Goal: Information Seeking & Learning: Learn about a topic

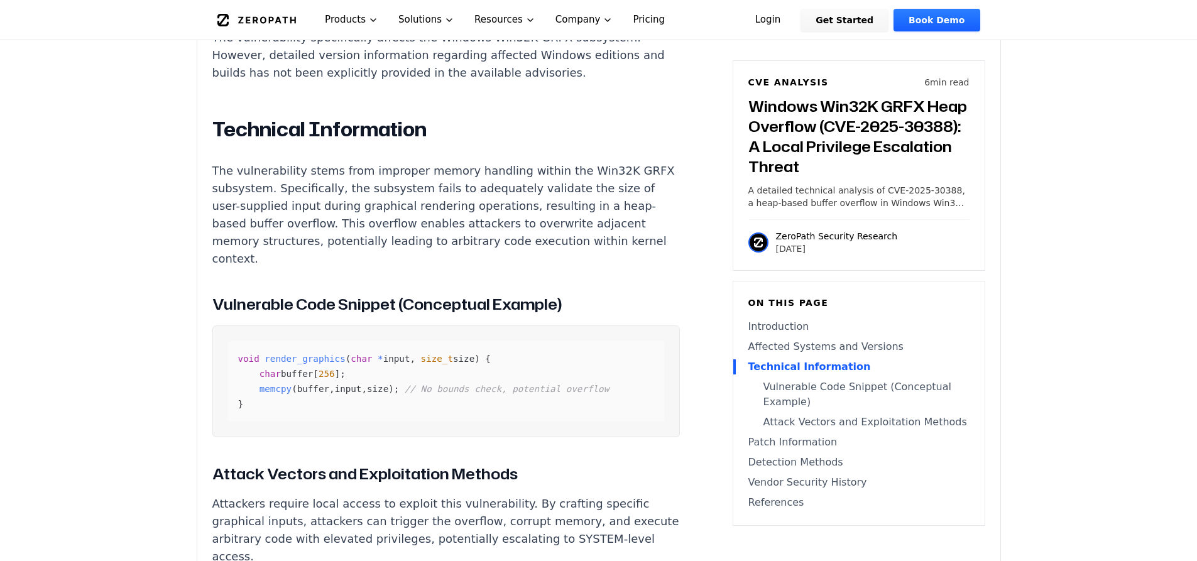
scroll to position [1021, 0]
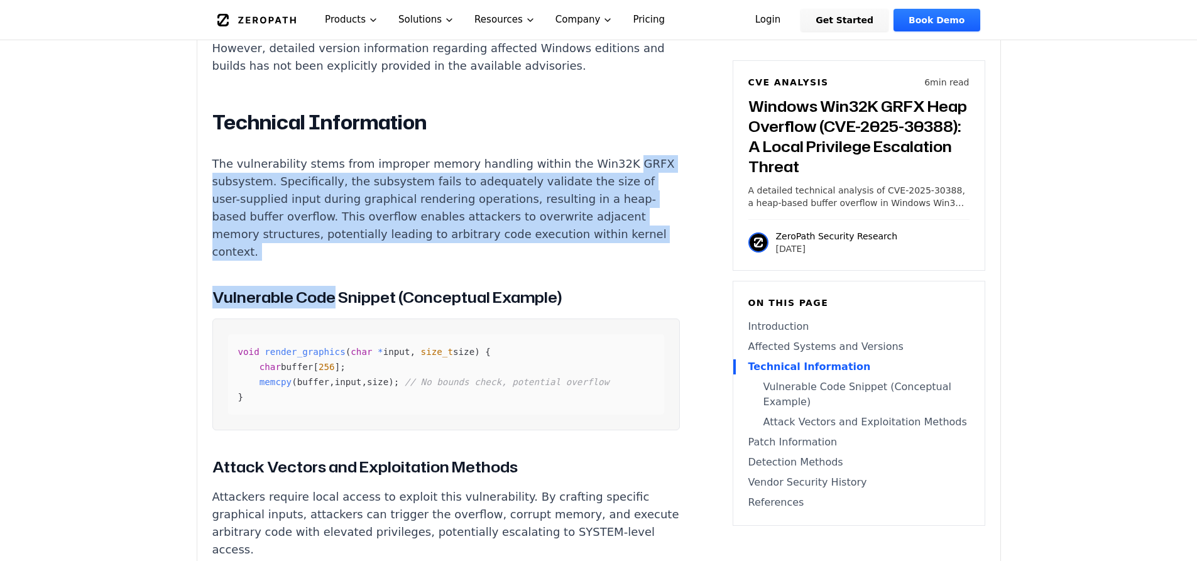
drag, startPoint x: 331, startPoint y: 249, endPoint x: 214, endPoint y: 170, distance: 141.0
click at [214, 170] on div "Introduction A heap-based buffer overflow in the Windows Win32K GRFX subsystem …" at bounding box center [446, 461] width 468 height 1271
click at [480, 174] on p "The vulnerability stems from improper memory handling within the Win32K GRFX su…" at bounding box center [446, 208] width 468 height 106
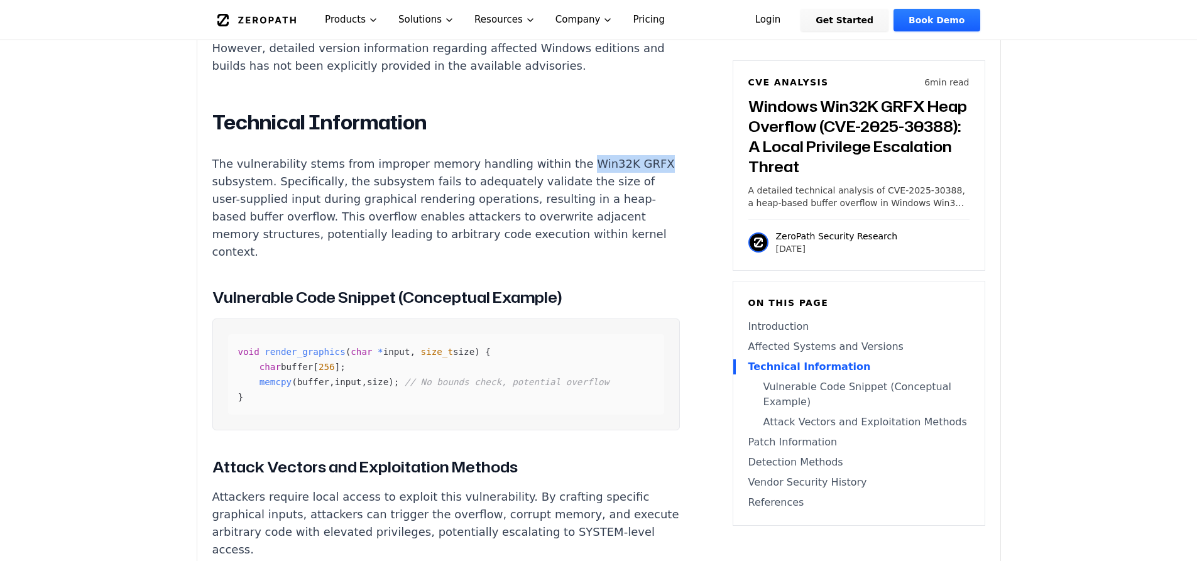
drag, startPoint x: 551, startPoint y: 151, endPoint x: 238, endPoint y: 162, distance: 313.1
click at [238, 162] on p "The vulnerability stems from improper memory handling within the Win32K GRFX su…" at bounding box center [446, 208] width 468 height 106
copy p "Win32K GRFX"
click at [320, 184] on p "The vulnerability stems from improper memory handling within the Win32K GRFX su…" at bounding box center [446, 208] width 468 height 106
click at [351, 209] on p "The vulnerability stems from improper memory handling within the Win32K GRFX su…" at bounding box center [446, 208] width 468 height 106
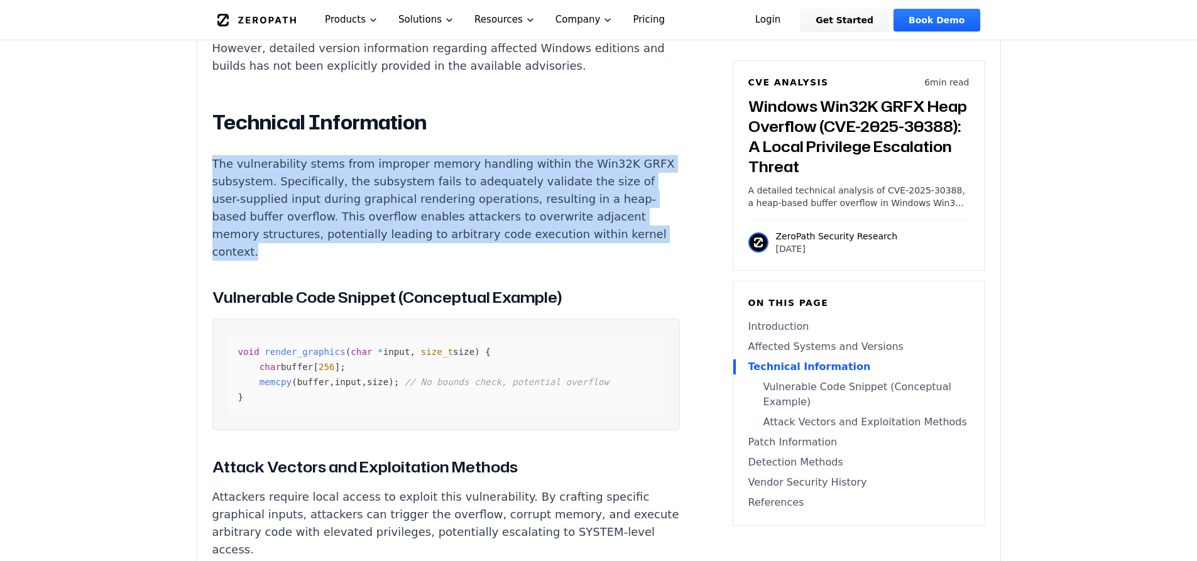
drag, startPoint x: 261, startPoint y: 205, endPoint x: 193, endPoint y: 156, distance: 84.2
copy p "The vulnerability stems from improper memory handling within the Win32K GRFX su…"
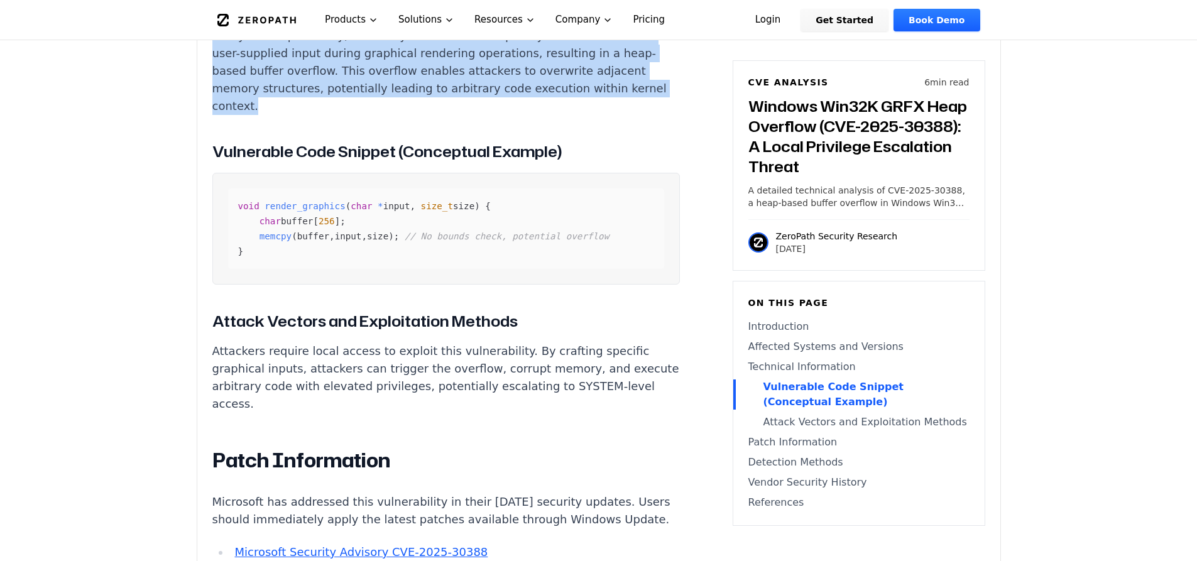
scroll to position [1168, 0]
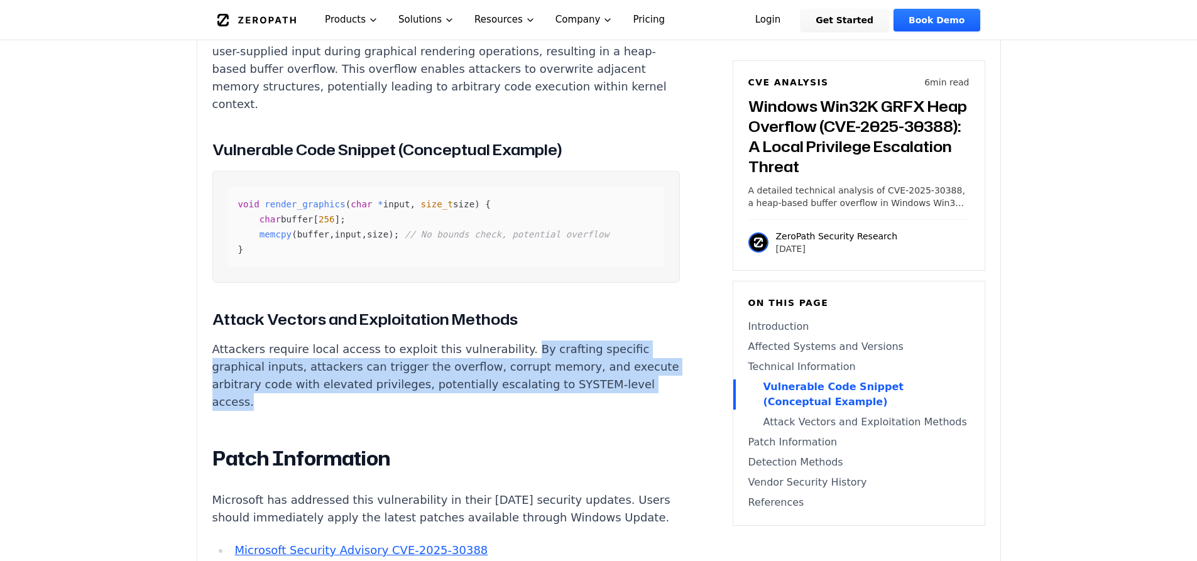
drag, startPoint x: 498, startPoint y: 344, endPoint x: 446, endPoint y: 394, distance: 72.0
click at [446, 394] on p "Attackers require local access to exploit this vulnerability. By crafting speci…" at bounding box center [446, 376] width 468 height 70
copy p "By crafting specific graphical inputs, attackers can trigger the overflow, corr…"
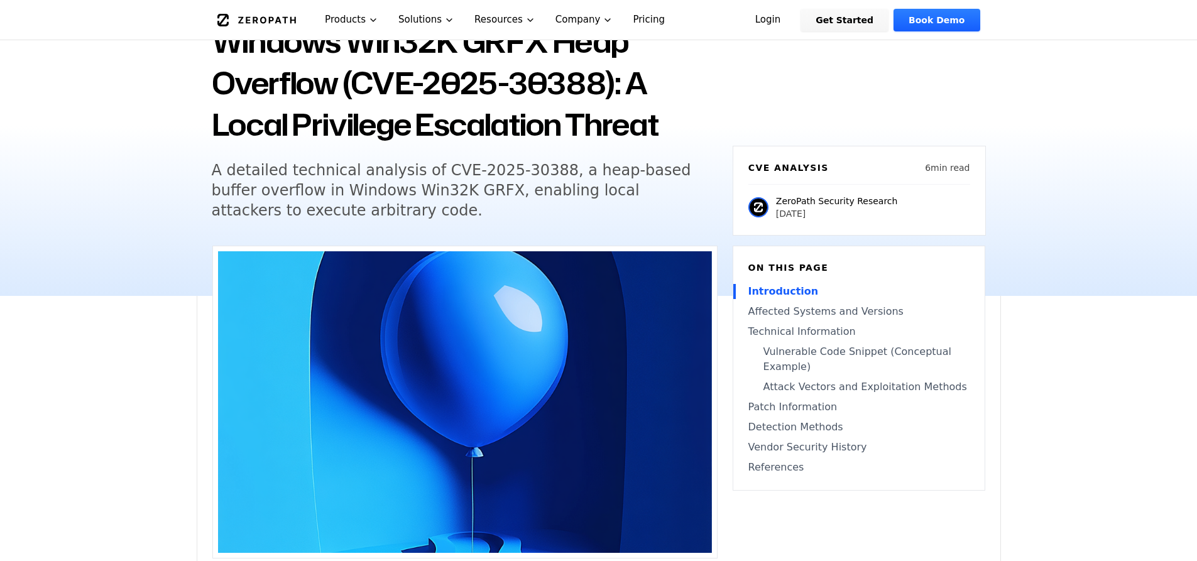
scroll to position [0, 0]
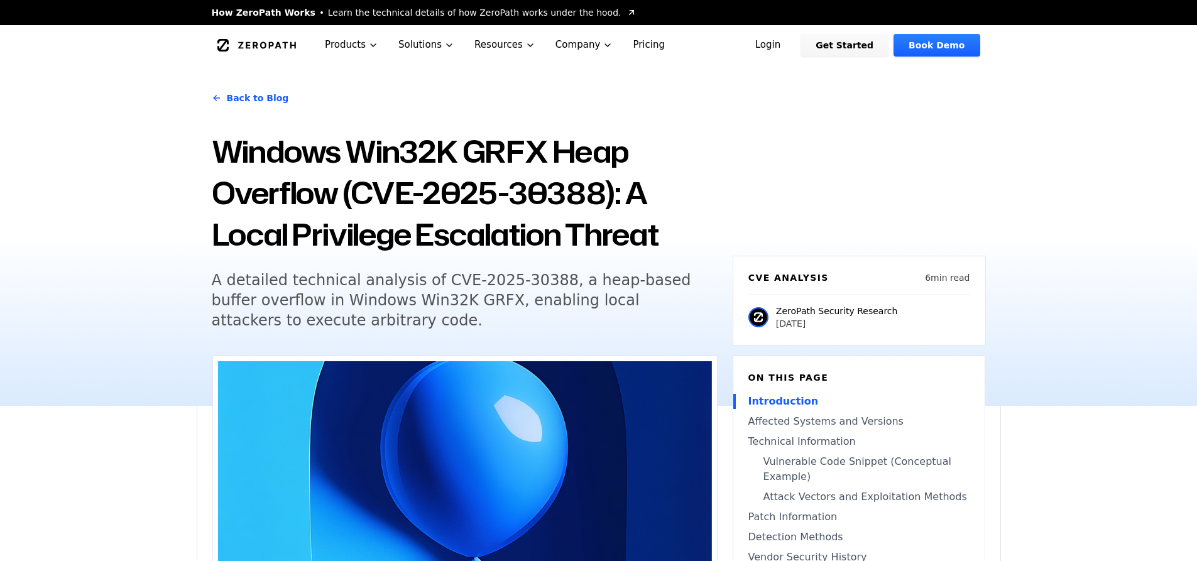
click at [544, 153] on h1 "Windows Win32K GRFX Heap Overflow (CVE-2025-30388): A Local Privilege Escalatio…" at bounding box center [465, 193] width 506 height 124
click at [530, 156] on h1 "Windows Win32K GRFX Heap Overflow (CVE-2025-30388): A Local Privilege Escalatio…" at bounding box center [465, 193] width 506 height 124
click at [513, 153] on h1 "Windows Win32K GRFX Heap Overflow (CVE-2025-30388): A Local Privilege Escalatio…" at bounding box center [465, 193] width 506 height 124
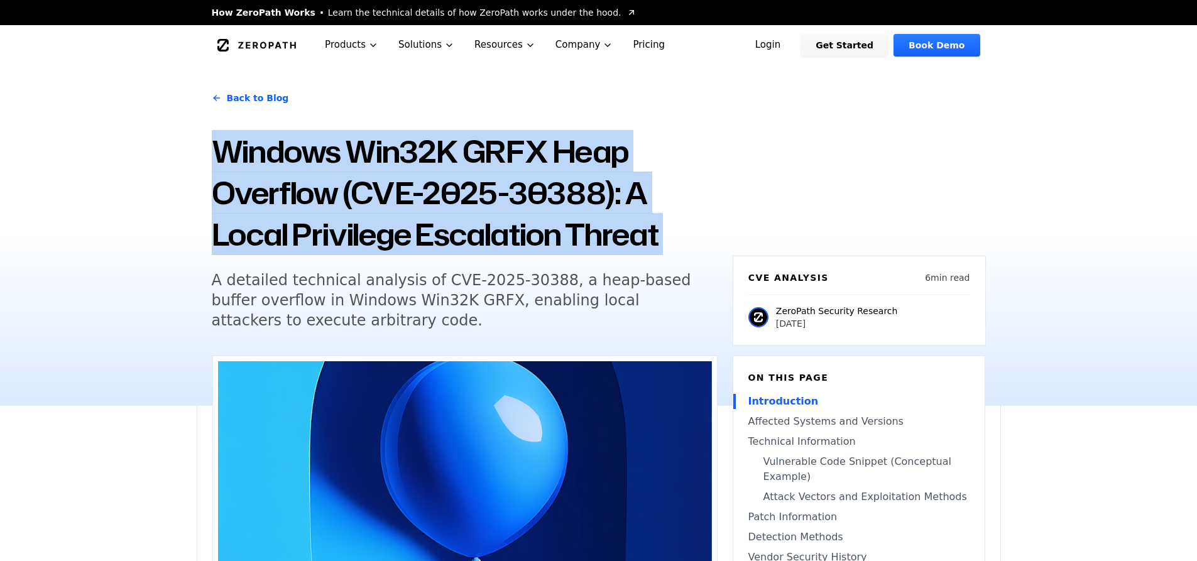
click at [513, 153] on h1 "Windows Win32K GRFX Heap Overflow (CVE-2025-30388): A Local Privilege Escalatio…" at bounding box center [465, 193] width 506 height 124
